Goal: Task Accomplishment & Management: Use online tool/utility

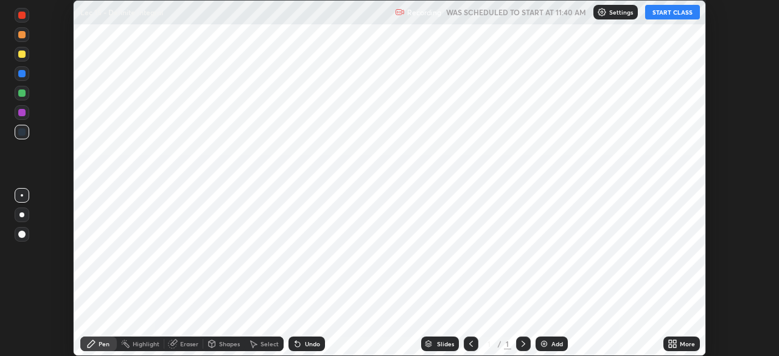
scroll to position [356, 779]
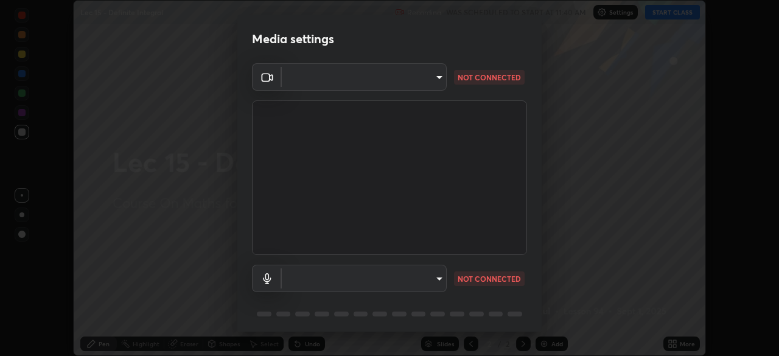
type input "b39c39fa3676aa5d69aadaccdd66f10891f302373f2f417769bad696ffd91bb2"
type input "communications"
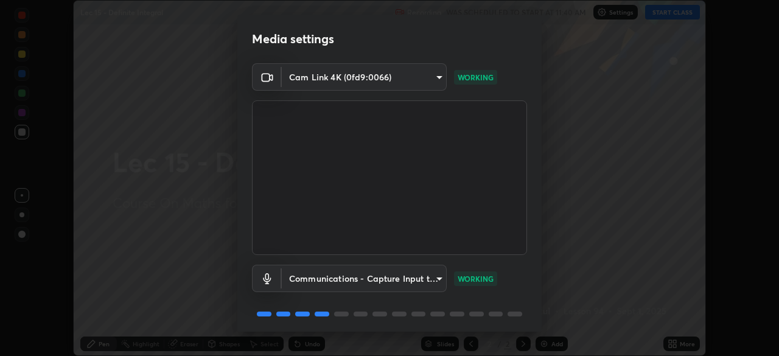
scroll to position [43, 0]
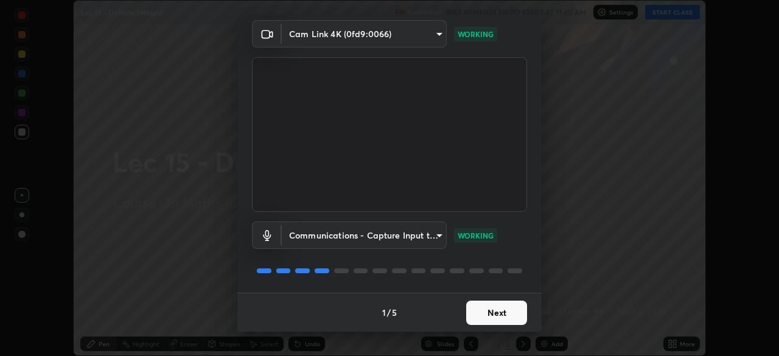
click at [505, 308] on button "Next" at bounding box center [496, 313] width 61 height 24
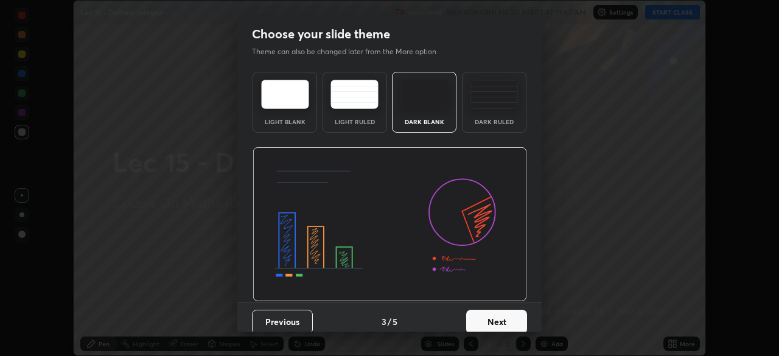
click at [503, 314] on button "Next" at bounding box center [496, 322] width 61 height 24
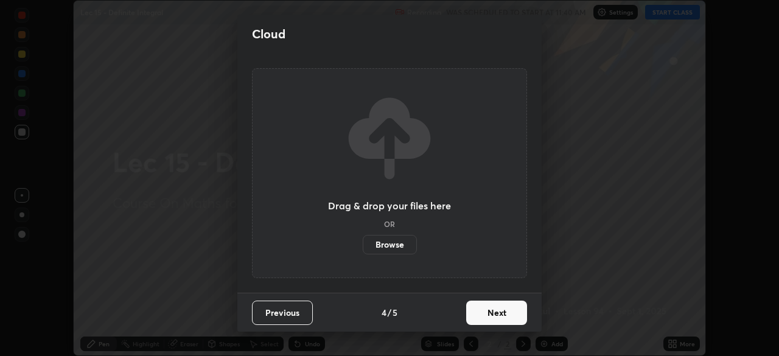
click at [501, 319] on button "Next" at bounding box center [496, 313] width 61 height 24
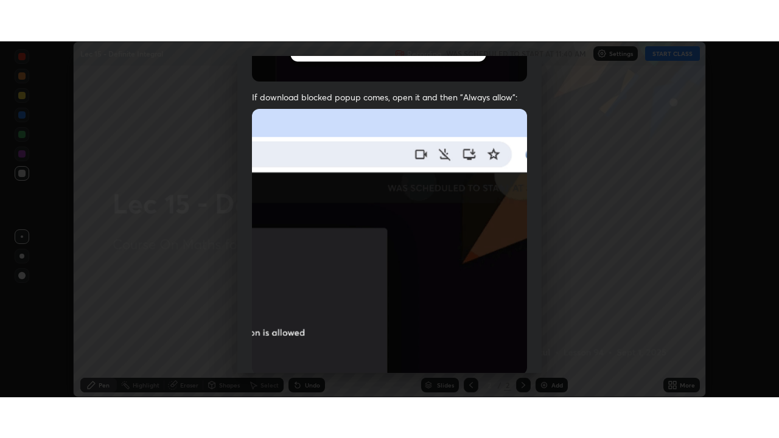
scroll to position [291, 0]
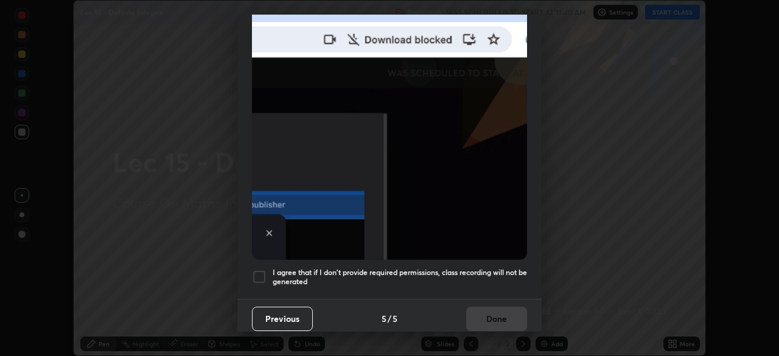
click at [487, 268] on h5 "I agree that if I don't provide required permissions, class recording will not …" at bounding box center [400, 277] width 254 height 19
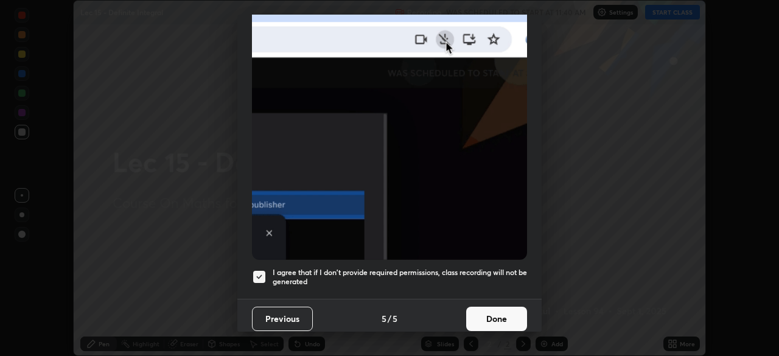
click at [485, 314] on button "Done" at bounding box center [496, 319] width 61 height 24
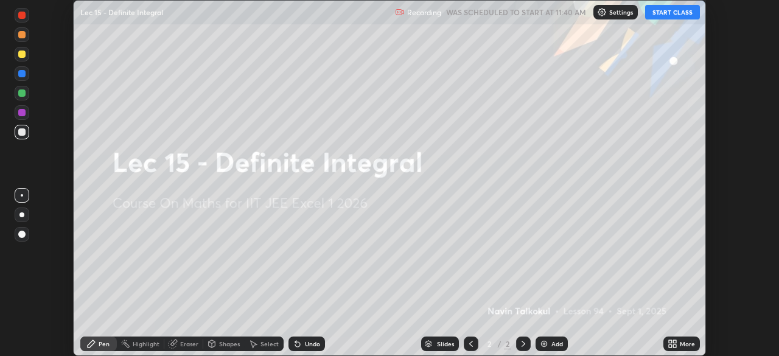
click at [664, 13] on button "START CLASS" at bounding box center [672, 12] width 55 height 15
click at [684, 345] on div "More" at bounding box center [687, 344] width 15 height 6
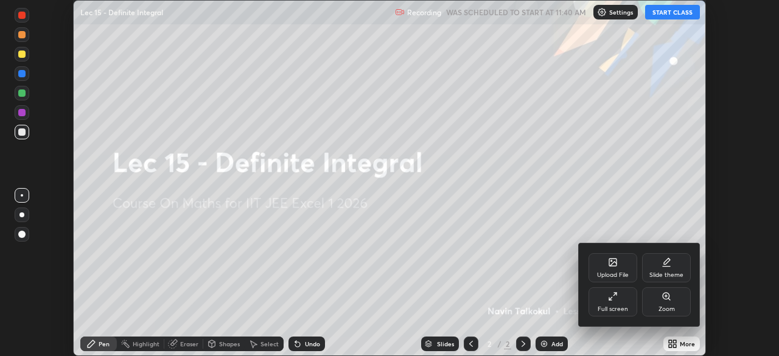
click at [622, 301] on div "Full screen" at bounding box center [612, 301] width 49 height 29
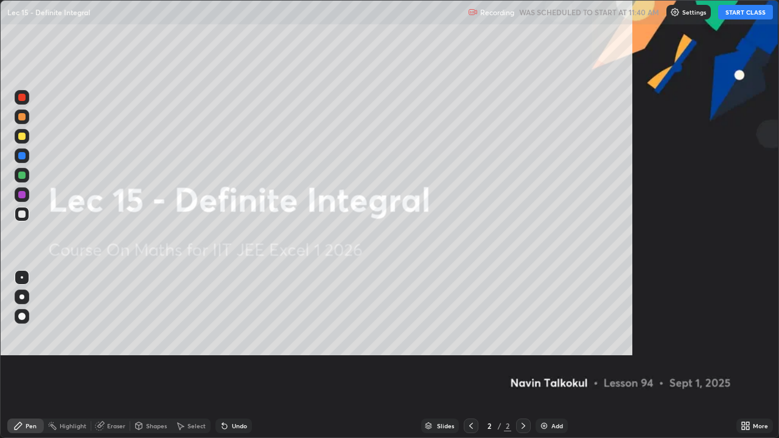
scroll to position [438, 779]
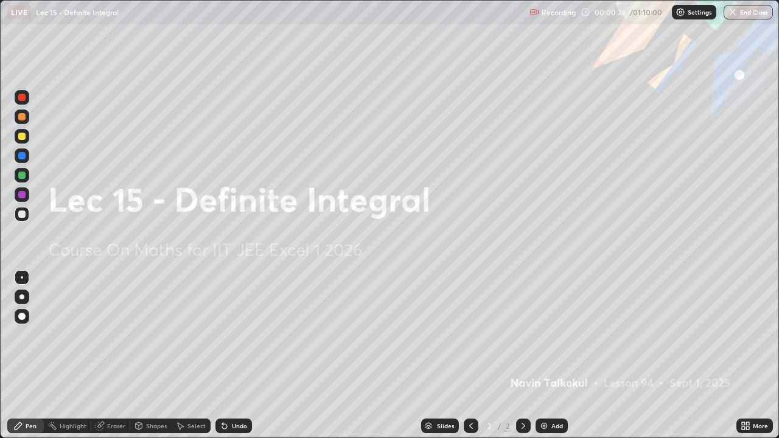
click at [554, 355] on div "Add" at bounding box center [557, 426] width 12 height 6
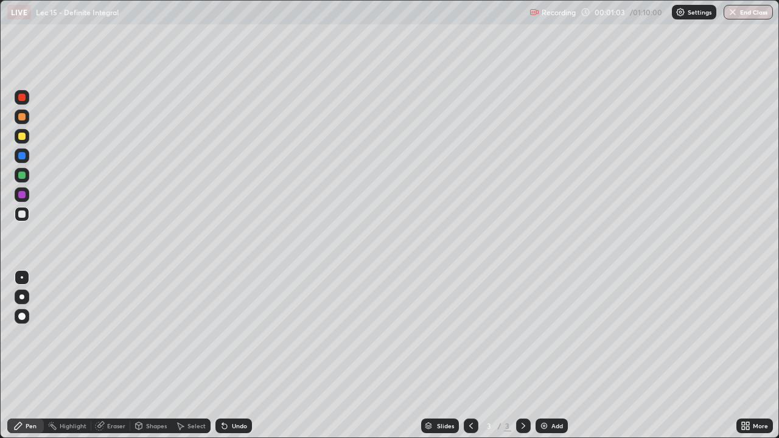
click at [237, 355] on div "Undo" at bounding box center [239, 426] width 15 height 6
click at [246, 355] on div "Undo" at bounding box center [233, 426] width 37 height 15
click at [245, 355] on div "Undo" at bounding box center [230, 426] width 41 height 24
click at [242, 355] on div "Undo" at bounding box center [230, 426] width 41 height 24
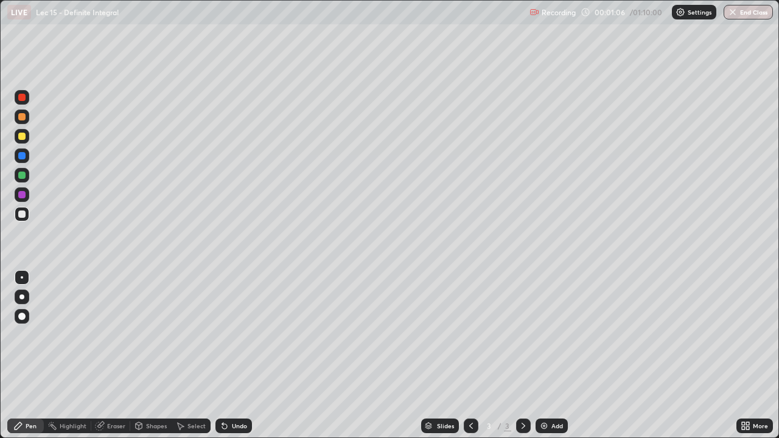
click at [239, 355] on div "Undo" at bounding box center [239, 426] width 15 height 6
click at [240, 355] on div "Undo" at bounding box center [239, 426] width 15 height 6
click at [235, 355] on div "Undo" at bounding box center [233, 426] width 37 height 15
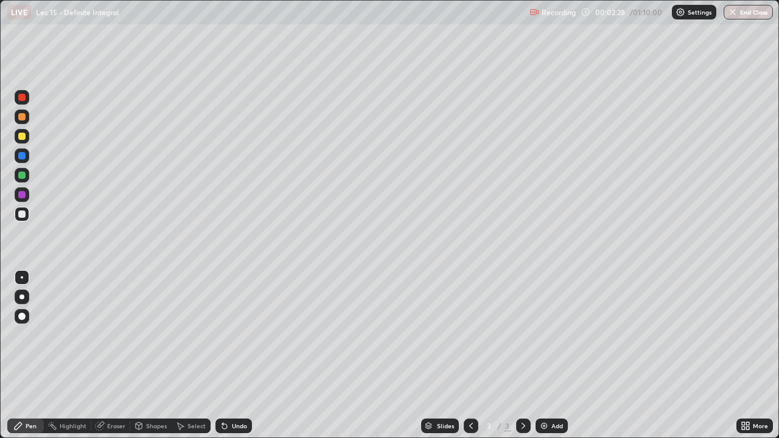
click at [237, 355] on div "Undo" at bounding box center [233, 426] width 37 height 15
click at [240, 355] on div "Undo" at bounding box center [239, 426] width 15 height 6
click at [242, 355] on div "Undo" at bounding box center [239, 426] width 15 height 6
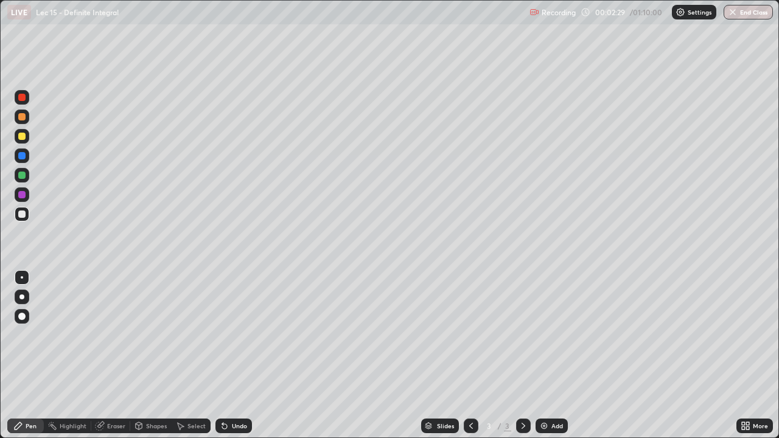
click at [243, 355] on div "Undo" at bounding box center [239, 426] width 15 height 6
click at [246, 355] on div "Undo" at bounding box center [233, 426] width 37 height 15
click at [245, 355] on div "Undo" at bounding box center [239, 426] width 15 height 6
click at [246, 355] on div "Undo" at bounding box center [233, 426] width 37 height 15
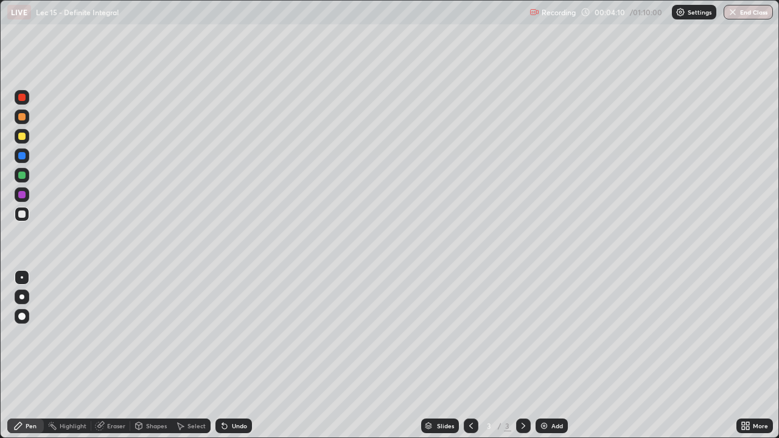
click at [238, 355] on div "Undo" at bounding box center [239, 426] width 15 height 6
click at [237, 355] on div "Undo" at bounding box center [239, 426] width 15 height 6
click at [555, 355] on div "Add" at bounding box center [557, 426] width 12 height 6
click at [464, 355] on div at bounding box center [471, 426] width 15 height 24
click at [551, 355] on div "Add" at bounding box center [557, 426] width 12 height 6
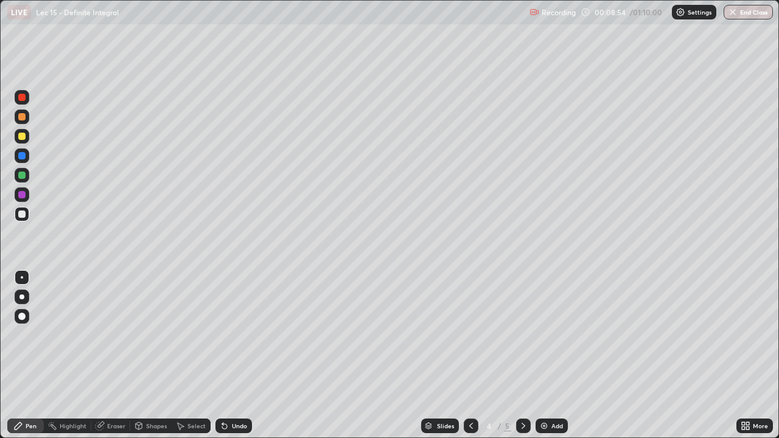
click at [239, 355] on div "Undo" at bounding box center [239, 426] width 15 height 6
click at [470, 355] on icon at bounding box center [471, 426] width 10 height 10
click at [519, 355] on icon at bounding box center [523, 426] width 10 height 10
click at [468, 355] on icon at bounding box center [471, 426] width 10 height 10
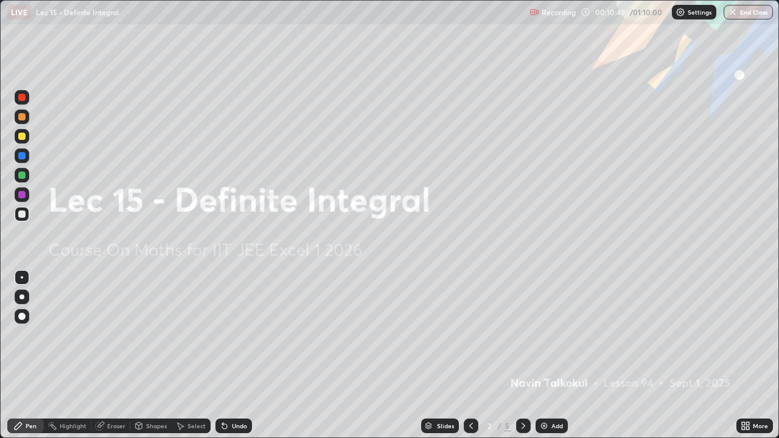
click at [524, 355] on div at bounding box center [523, 426] width 15 height 15
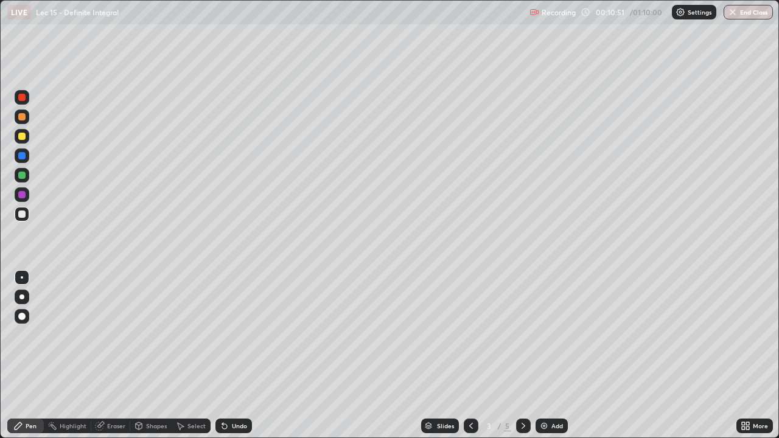
click at [523, 355] on icon at bounding box center [523, 426] width 10 height 10
click at [467, 355] on icon at bounding box center [471, 426] width 10 height 10
click at [540, 355] on img at bounding box center [544, 426] width 10 height 10
click at [240, 355] on div "Undo" at bounding box center [239, 426] width 15 height 6
click at [195, 355] on div "Select" at bounding box center [196, 426] width 18 height 6
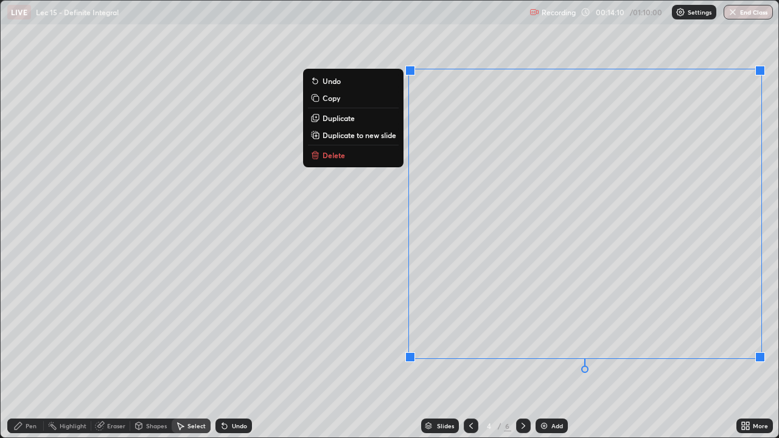
click at [347, 156] on button "Delete" at bounding box center [353, 155] width 91 height 15
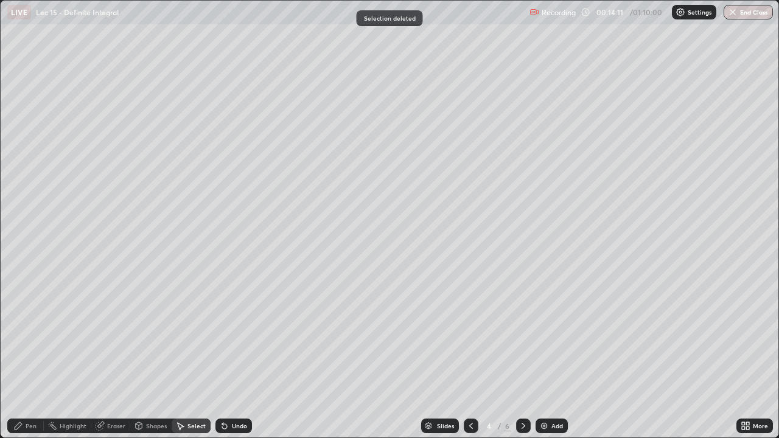
click at [33, 355] on div "Pen" at bounding box center [31, 426] width 11 height 6
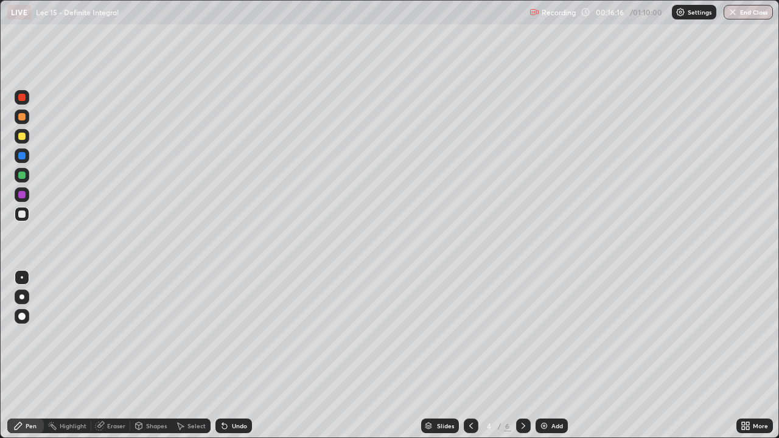
click at [239, 355] on div "Undo" at bounding box center [239, 426] width 15 height 6
click at [238, 355] on div "Undo" at bounding box center [239, 426] width 15 height 6
click at [236, 355] on div "Undo" at bounding box center [239, 426] width 15 height 6
click at [549, 355] on div "Add" at bounding box center [551, 426] width 32 height 15
click at [237, 355] on div "Undo" at bounding box center [239, 426] width 15 height 6
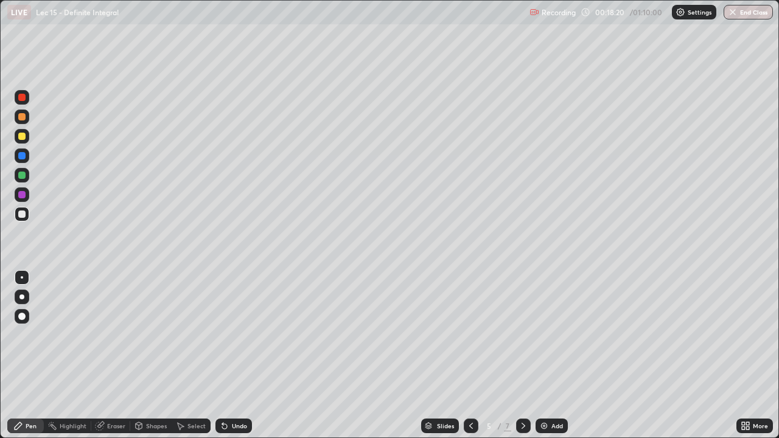
click at [237, 355] on div "Undo" at bounding box center [239, 426] width 15 height 6
click at [240, 355] on div "Undo" at bounding box center [239, 426] width 15 height 6
click at [233, 355] on div "Undo" at bounding box center [233, 426] width 37 height 15
click at [231, 355] on div "Undo" at bounding box center [233, 426] width 37 height 15
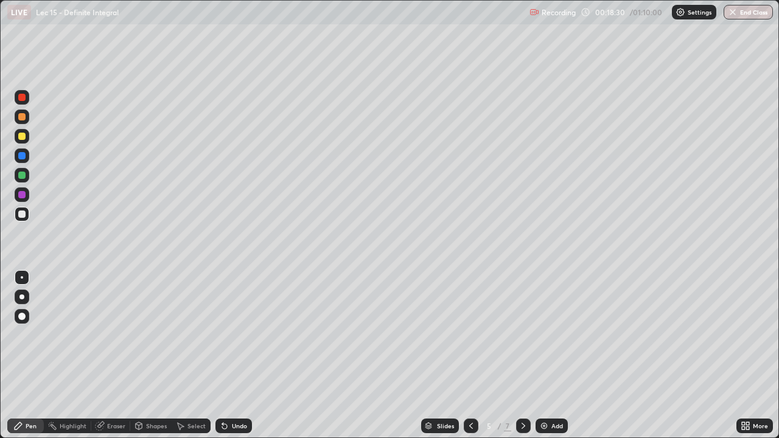
click at [227, 355] on icon at bounding box center [225, 426] width 10 height 10
click at [469, 355] on icon at bounding box center [471, 426] width 10 height 10
click at [544, 355] on img at bounding box center [544, 426] width 10 height 10
click at [234, 355] on div "Undo" at bounding box center [233, 426] width 37 height 15
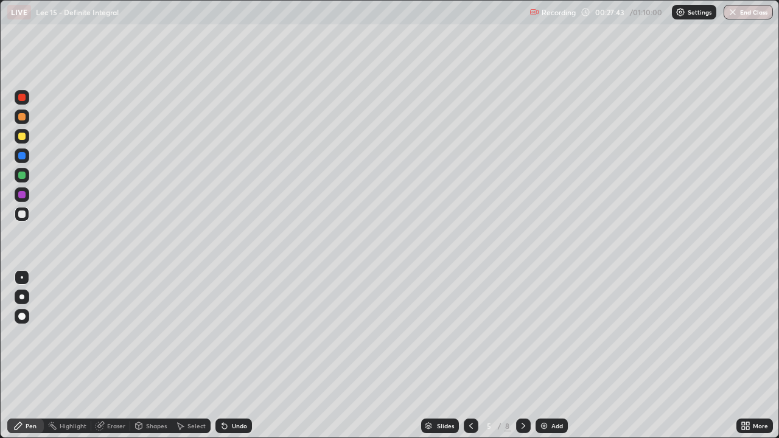
click at [547, 355] on img at bounding box center [544, 426] width 10 height 10
click at [119, 355] on div "Eraser" at bounding box center [116, 426] width 18 height 6
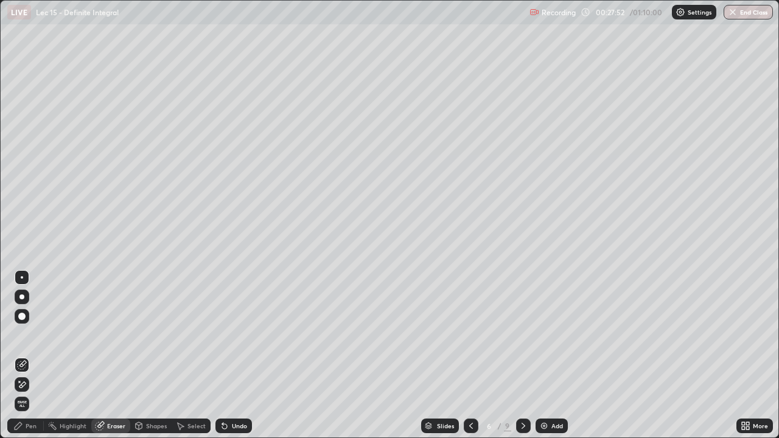
click at [32, 355] on div "Pen" at bounding box center [31, 426] width 11 height 6
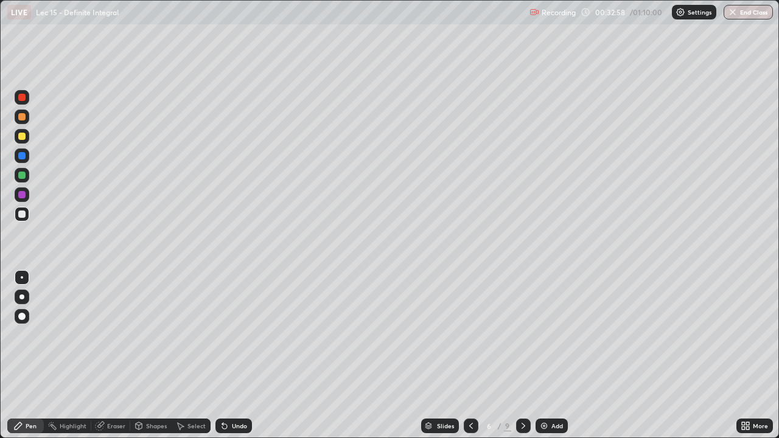
click at [549, 355] on div "Add" at bounding box center [551, 426] width 32 height 15
click at [237, 355] on div "Undo" at bounding box center [239, 426] width 15 height 6
click at [234, 355] on div "Undo" at bounding box center [230, 426] width 41 height 24
click at [235, 355] on div "Undo" at bounding box center [230, 426] width 41 height 24
click at [239, 355] on div "Undo" at bounding box center [239, 426] width 15 height 6
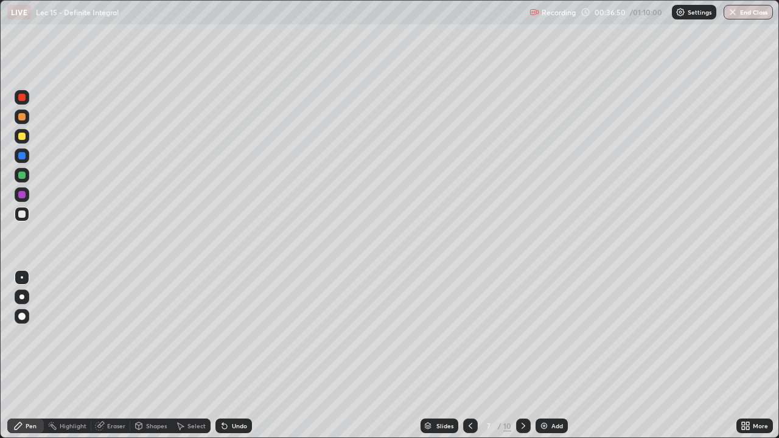
click at [544, 355] on img at bounding box center [544, 426] width 10 height 10
click at [468, 355] on icon at bounding box center [471, 426] width 10 height 10
click at [525, 355] on icon at bounding box center [523, 426] width 10 height 10
click at [469, 355] on icon at bounding box center [471, 426] width 4 height 6
click at [525, 355] on icon at bounding box center [523, 426] width 10 height 10
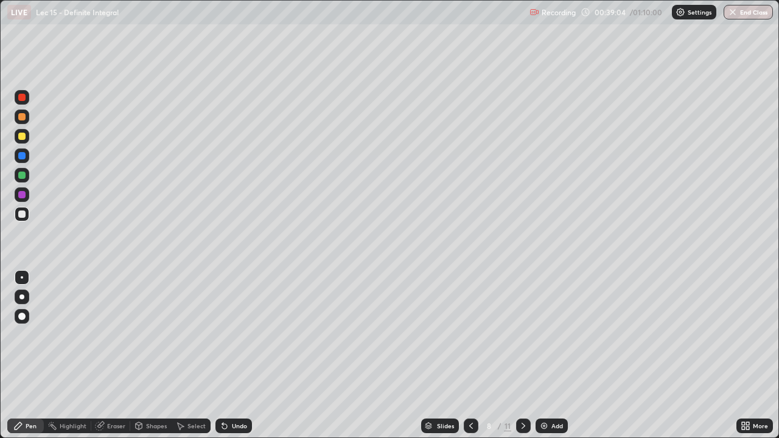
click at [470, 355] on icon at bounding box center [471, 426] width 10 height 10
click at [518, 355] on icon at bounding box center [523, 426] width 10 height 10
click at [471, 355] on icon at bounding box center [471, 426] width 10 height 10
click at [555, 355] on div "Add" at bounding box center [557, 426] width 12 height 6
click at [527, 355] on div at bounding box center [523, 426] width 15 height 15
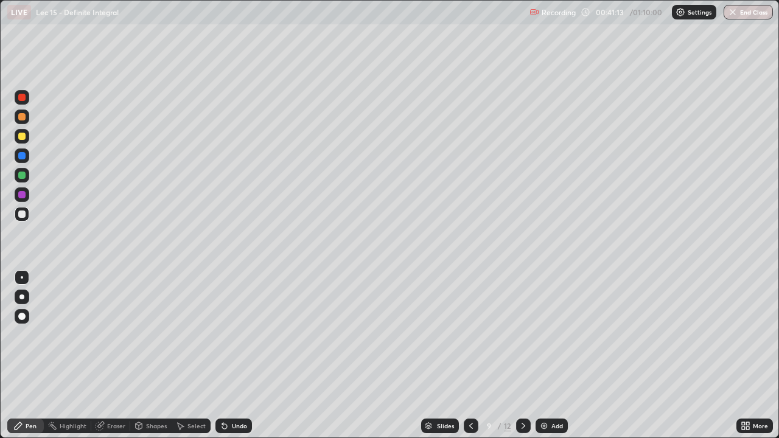
click at [557, 355] on div "Add" at bounding box center [557, 426] width 12 height 6
click at [472, 355] on icon at bounding box center [471, 426] width 10 height 10
click at [523, 355] on icon at bounding box center [523, 426] width 10 height 10
click at [470, 355] on icon at bounding box center [471, 426] width 10 height 10
click at [468, 355] on icon at bounding box center [471, 426] width 10 height 10
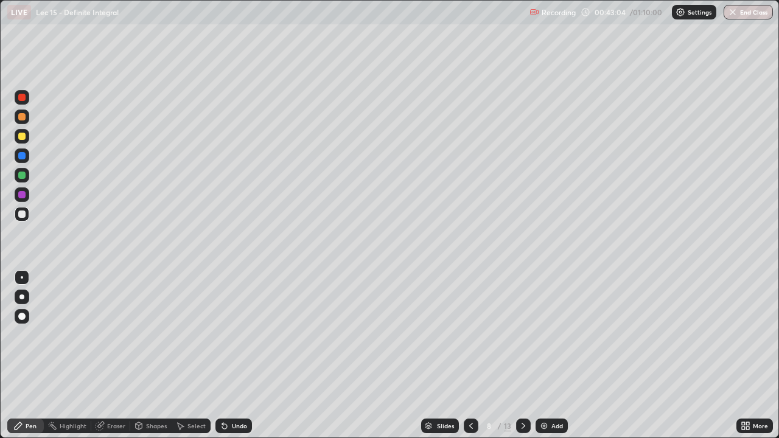
click at [467, 355] on icon at bounding box center [471, 426] width 10 height 10
click at [522, 355] on icon at bounding box center [523, 426] width 10 height 10
click at [470, 355] on icon at bounding box center [471, 426] width 4 height 6
click at [469, 355] on icon at bounding box center [471, 426] width 4 height 6
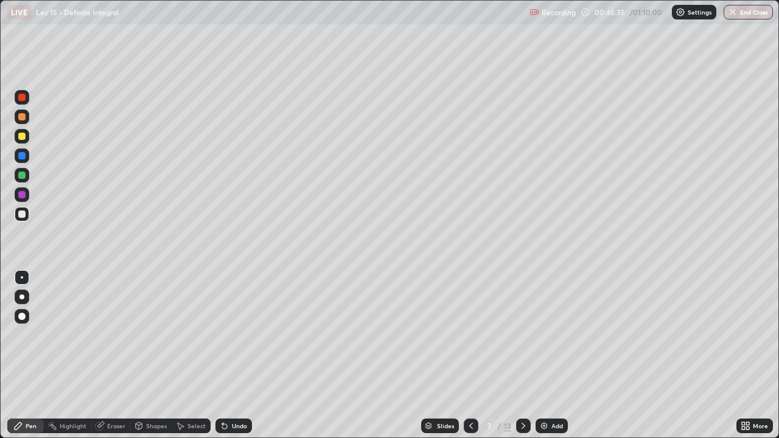
click at [523, 355] on icon at bounding box center [523, 426] width 10 height 10
click at [522, 355] on icon at bounding box center [523, 426] width 10 height 10
click at [518, 355] on icon at bounding box center [523, 426] width 10 height 10
click at [468, 355] on icon at bounding box center [471, 426] width 10 height 10
click at [520, 355] on icon at bounding box center [523, 426] width 10 height 10
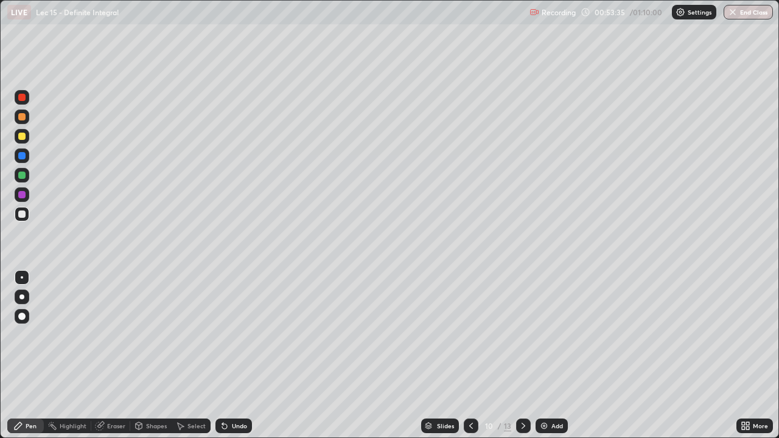
click at [116, 355] on div "Eraser" at bounding box center [116, 426] width 18 height 6
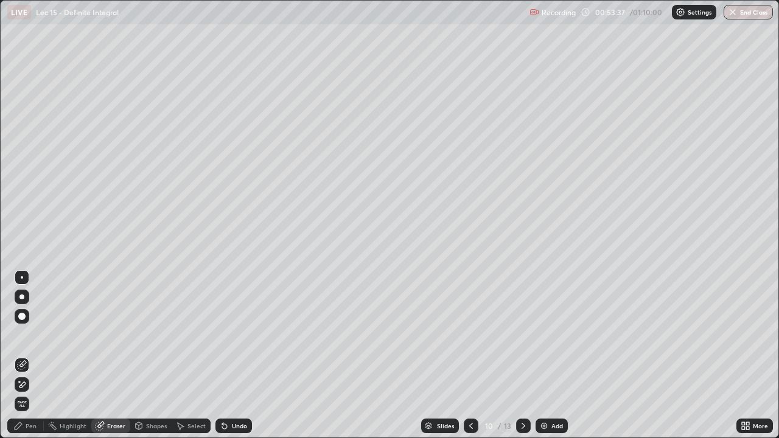
click at [29, 355] on div "Pen" at bounding box center [31, 426] width 11 height 6
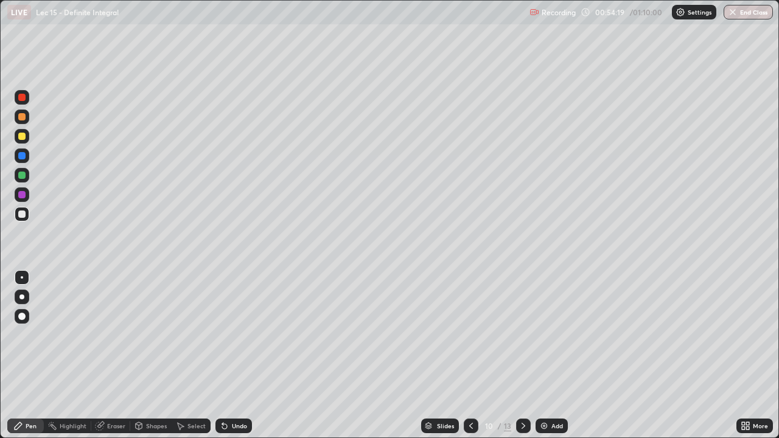
click at [470, 355] on icon at bounding box center [471, 426] width 10 height 10
click at [518, 355] on div at bounding box center [523, 426] width 15 height 15
click at [549, 355] on div "Add" at bounding box center [551, 426] width 32 height 15
click at [555, 355] on div "Add" at bounding box center [551, 426] width 32 height 15
click at [232, 355] on div "Undo" at bounding box center [239, 426] width 15 height 6
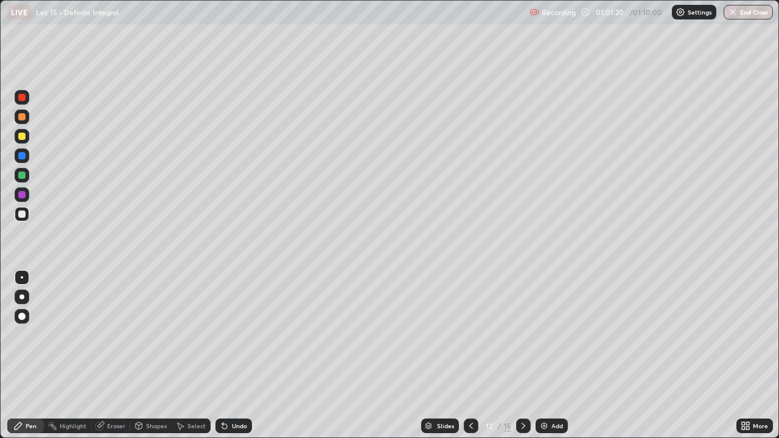
click at [233, 355] on div "Undo" at bounding box center [239, 426] width 15 height 6
click at [237, 355] on div "Undo" at bounding box center [239, 426] width 15 height 6
click at [464, 355] on div at bounding box center [471, 426] width 15 height 15
click at [522, 355] on icon at bounding box center [523, 426] width 10 height 10
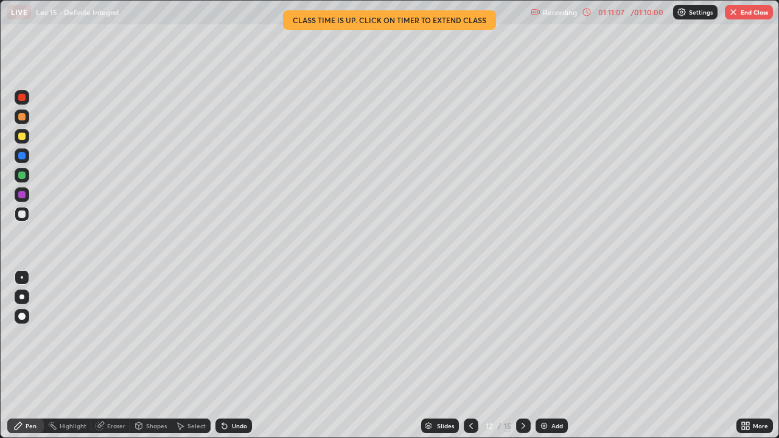
click at [738, 9] on button "End Class" at bounding box center [749, 12] width 48 height 15
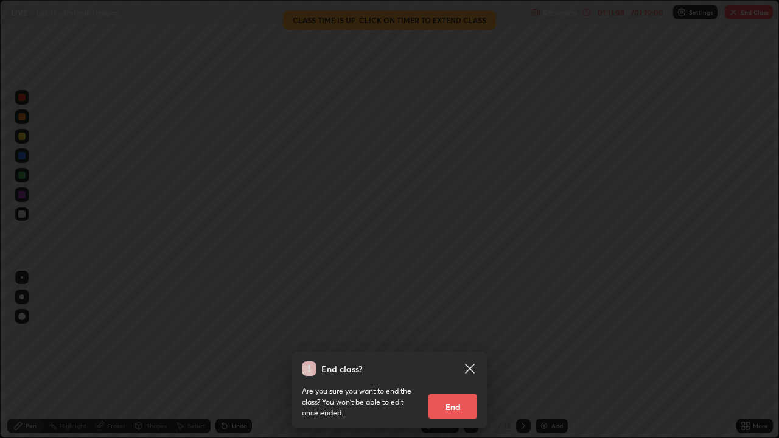
click at [468, 355] on button "End" at bounding box center [452, 406] width 49 height 24
